Goal: Navigation & Orientation: Find specific page/section

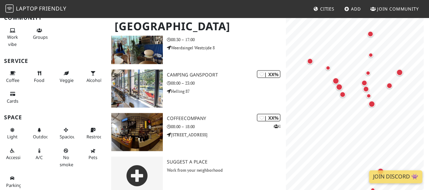
scroll to position [636, 0]
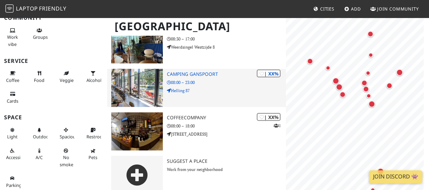
click at [144, 90] on img at bounding box center [137, 87] width 52 height 38
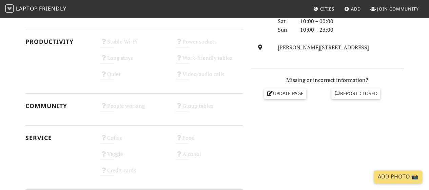
scroll to position [250, 0]
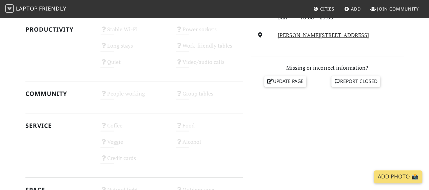
click at [50, 132] on div "Service" at bounding box center [58, 144] width 75 height 48
click at [41, 129] on h2 "Service" at bounding box center [58, 125] width 67 height 7
click at [104, 140] on icon at bounding box center [103, 141] width 7 height 5
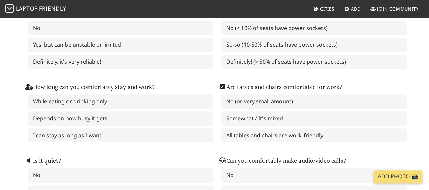
scroll to position [94, 0]
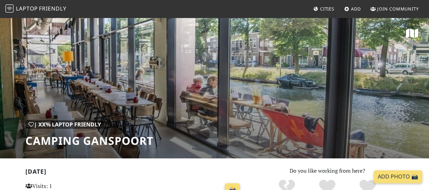
click at [39, 14] on link "Laptop Friendly" at bounding box center [35, 9] width 61 height 12
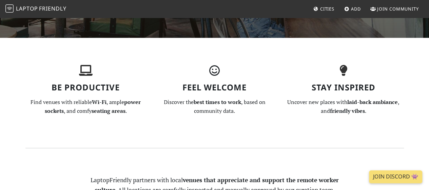
scroll to position [188, 0]
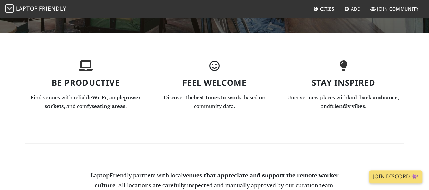
click at [13, 9] on img at bounding box center [9, 8] width 8 height 8
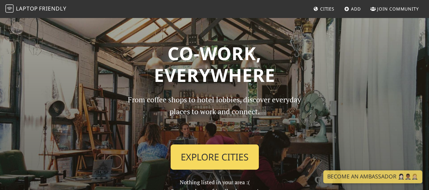
click at [227, 161] on link "Explore Cities" at bounding box center [215, 156] width 88 height 25
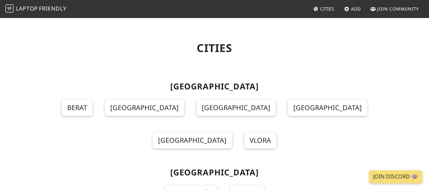
scroll to position [1, 0]
